Goal: Information Seeking & Learning: Learn about a topic

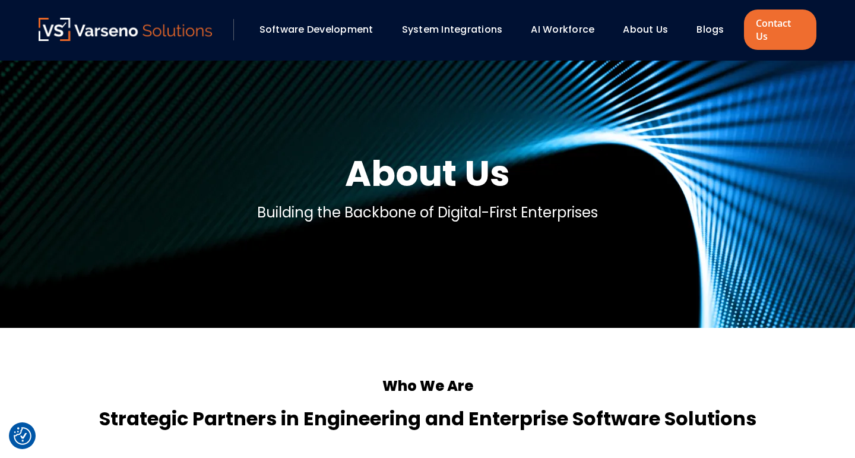
click at [660, 23] on link "About Us" at bounding box center [645, 30] width 45 height 14
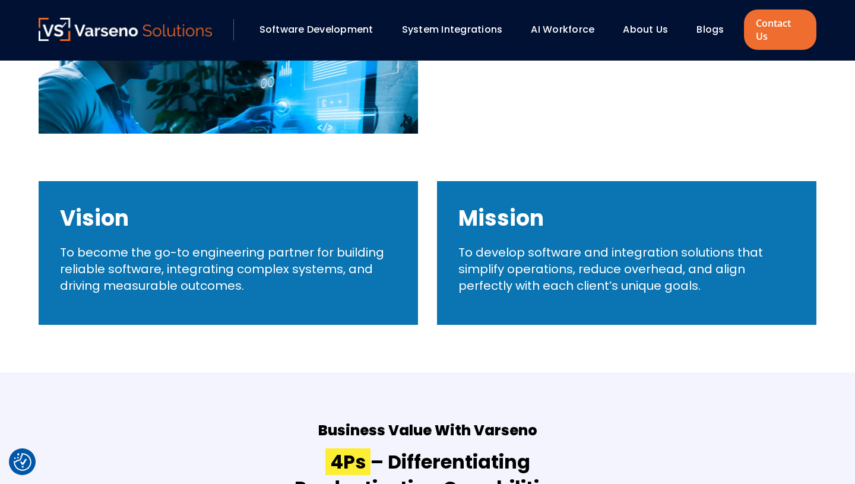
scroll to position [729, 0]
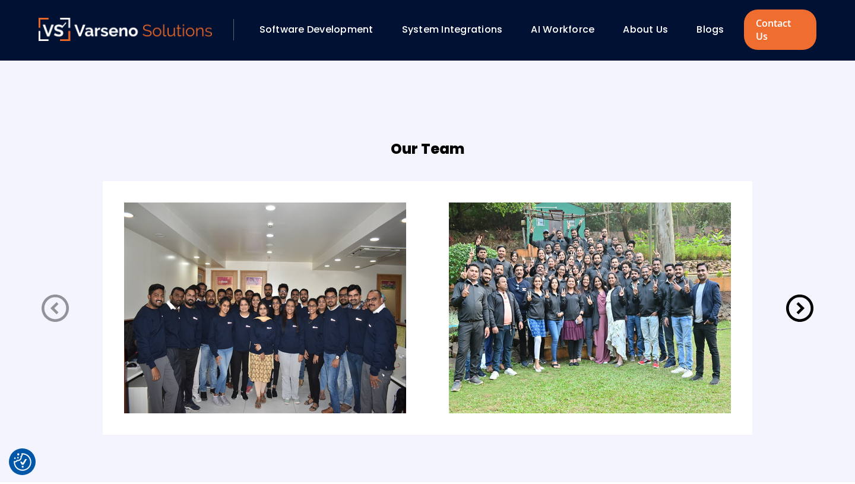
scroll to position [2403, 0]
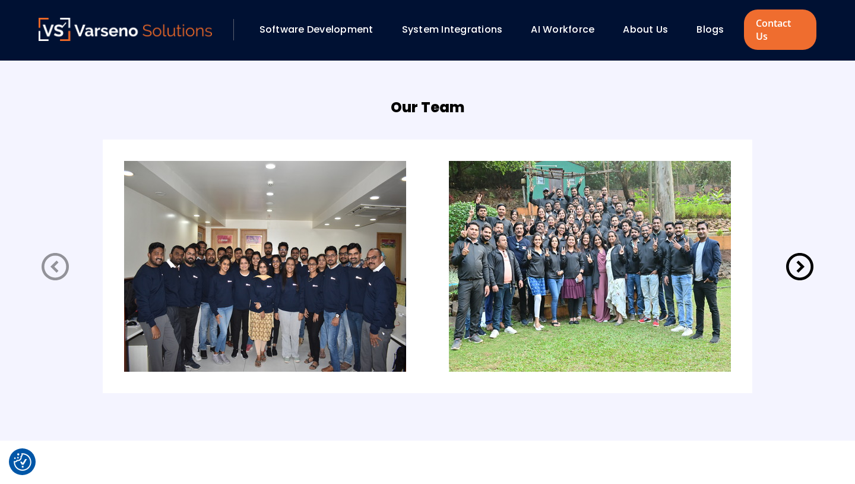
click at [794, 250] on icon at bounding box center [799, 266] width 33 height 33
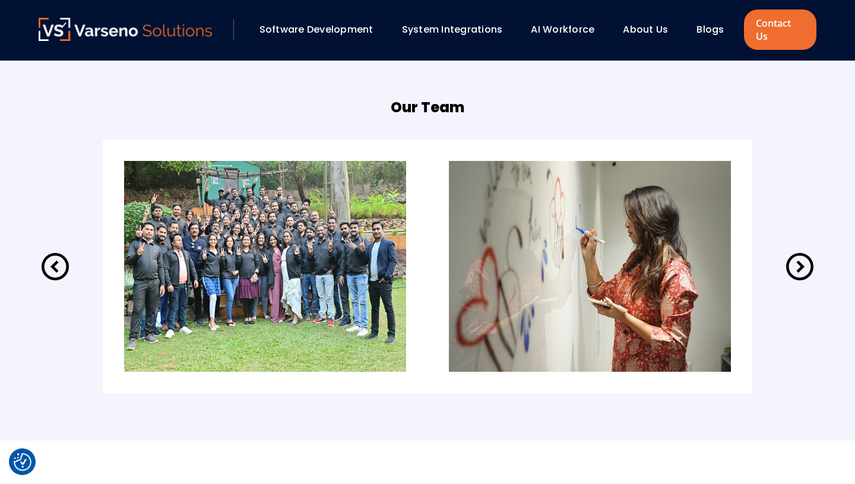
click at [794, 250] on icon at bounding box center [799, 266] width 33 height 33
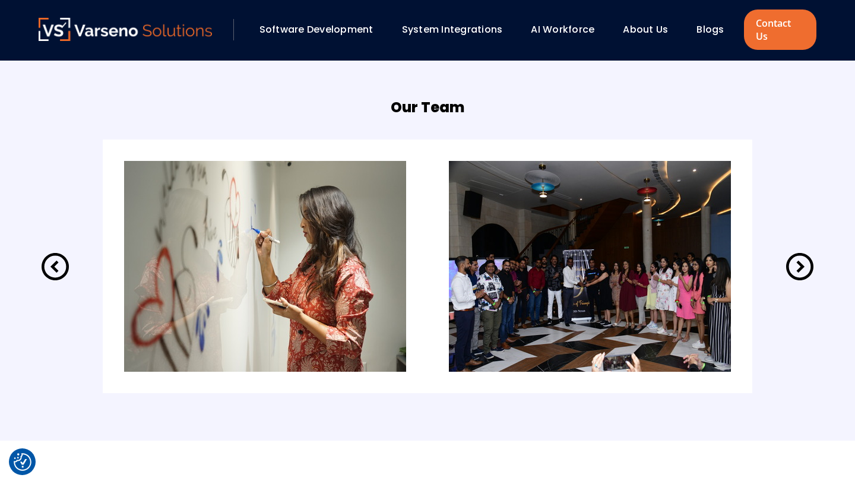
click at [794, 250] on icon at bounding box center [799, 266] width 33 height 33
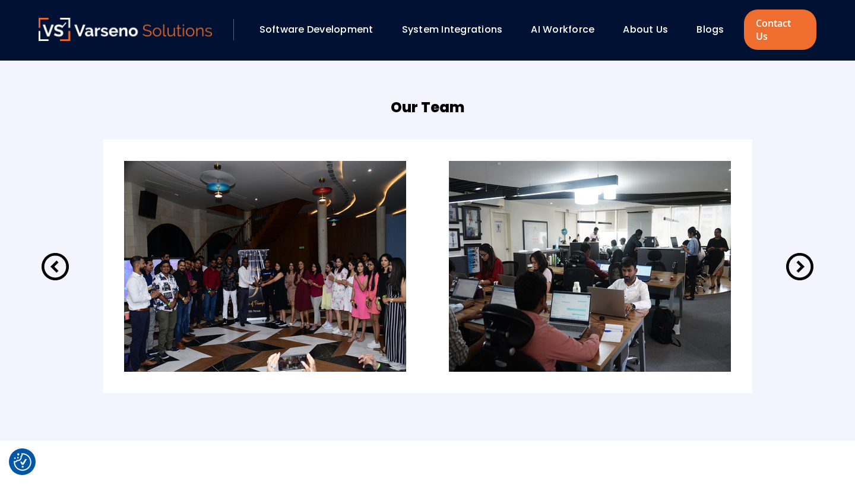
click at [794, 250] on icon at bounding box center [799, 266] width 33 height 33
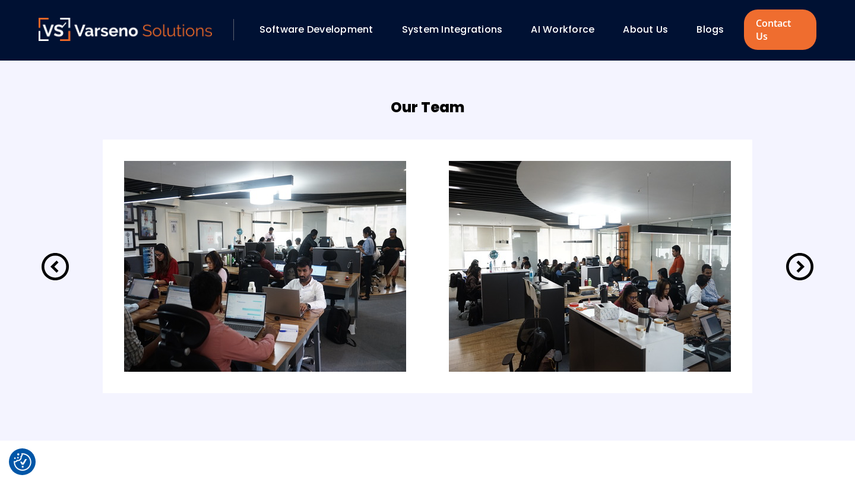
click at [794, 250] on icon at bounding box center [799, 266] width 33 height 33
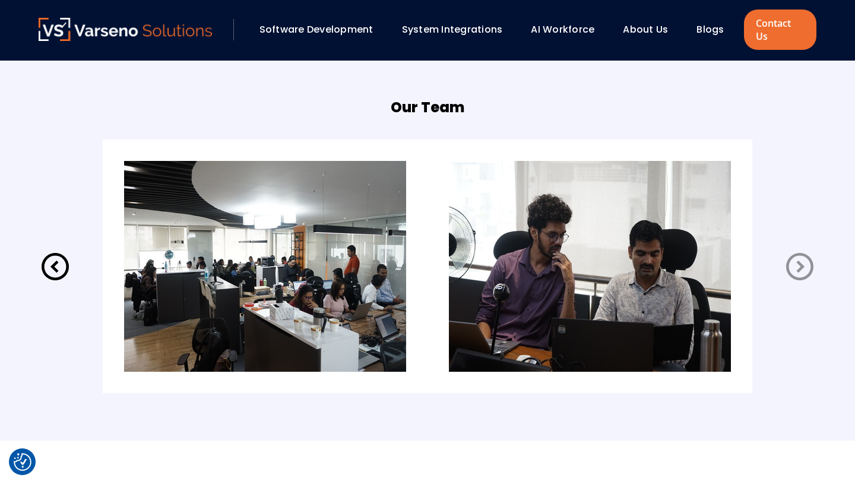
click at [794, 250] on icon at bounding box center [799, 266] width 33 height 33
click at [807, 260] on icon at bounding box center [799, 266] width 33 height 33
click at [801, 259] on icon at bounding box center [799, 266] width 33 height 33
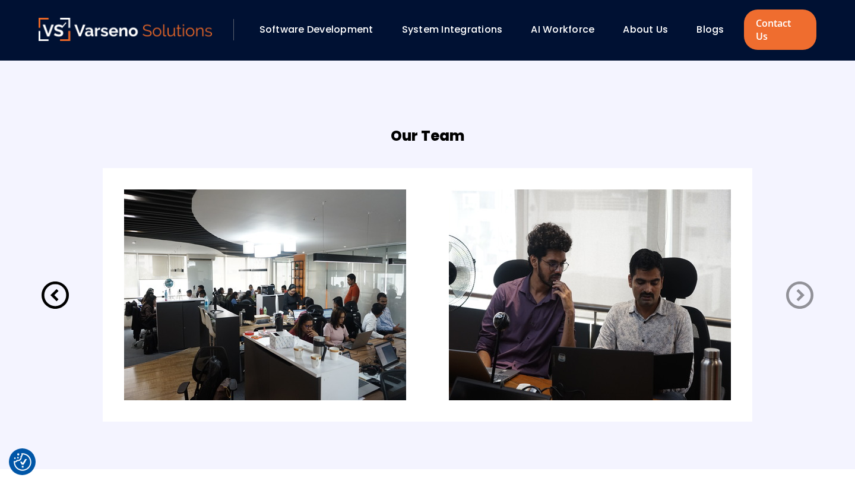
scroll to position [2379, 0]
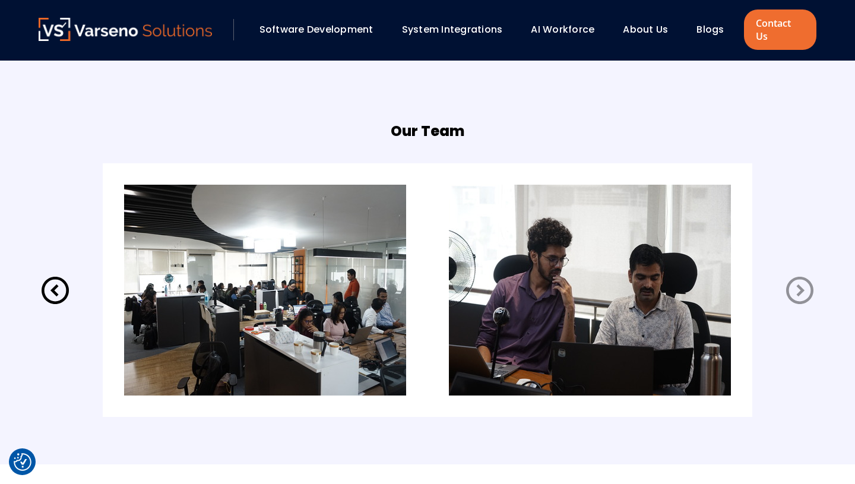
click at [805, 280] on icon at bounding box center [799, 290] width 33 height 33
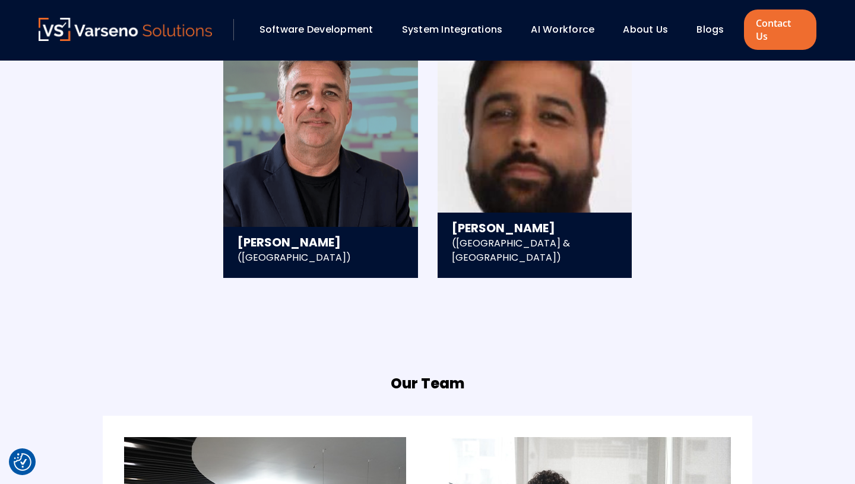
scroll to position [2671, 0]
